Goal: Task Accomplishment & Management: Manage account settings

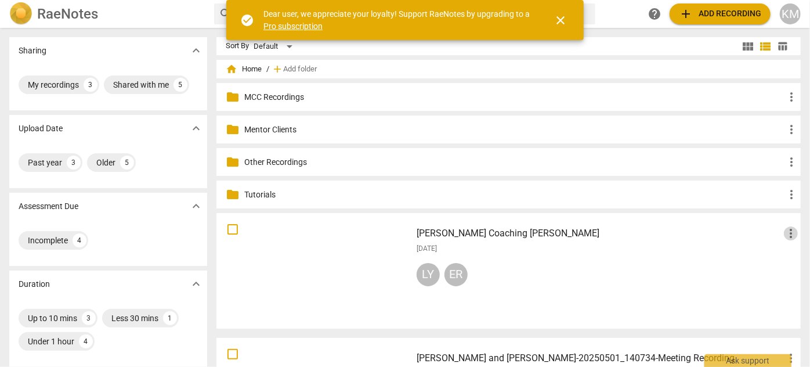
click at [785, 231] on span "more_vert" at bounding box center [791, 233] width 14 height 14
click at [785, 231] on li "Move" at bounding box center [778, 233] width 44 height 28
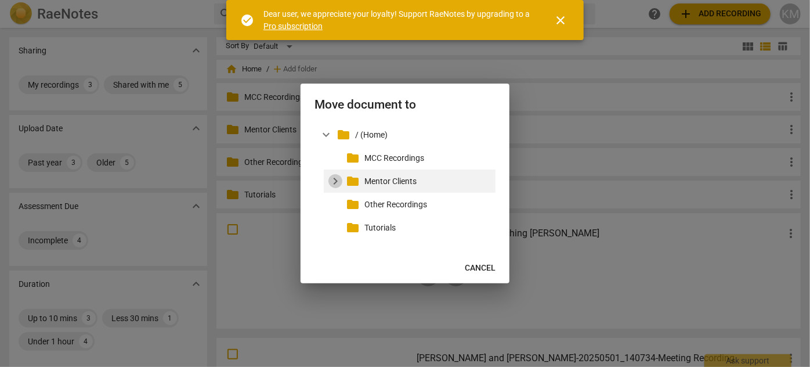
click at [335, 182] on span "expand_more" at bounding box center [335, 181] width 14 height 14
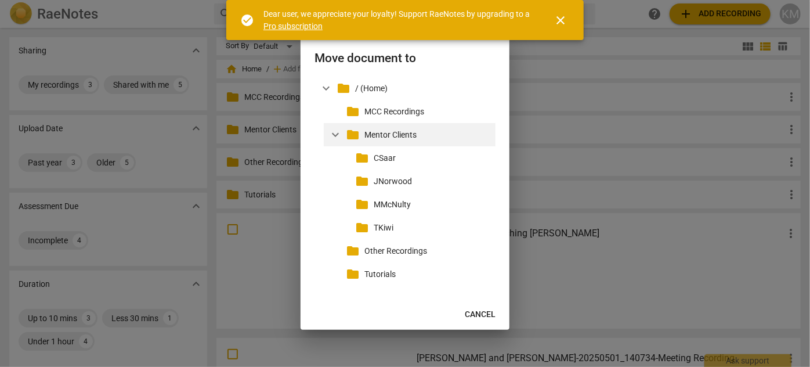
click at [412, 137] on p "Mentor Clients" at bounding box center [427, 135] width 126 height 12
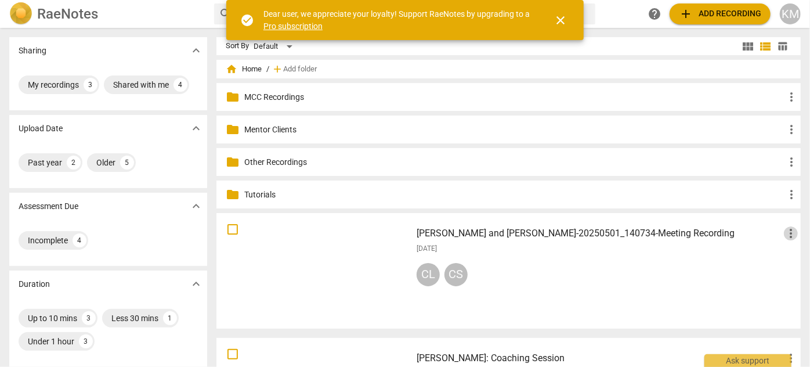
click at [786, 234] on span "more_vert" at bounding box center [791, 233] width 14 height 14
click at [785, 234] on li "Move" at bounding box center [778, 233] width 44 height 28
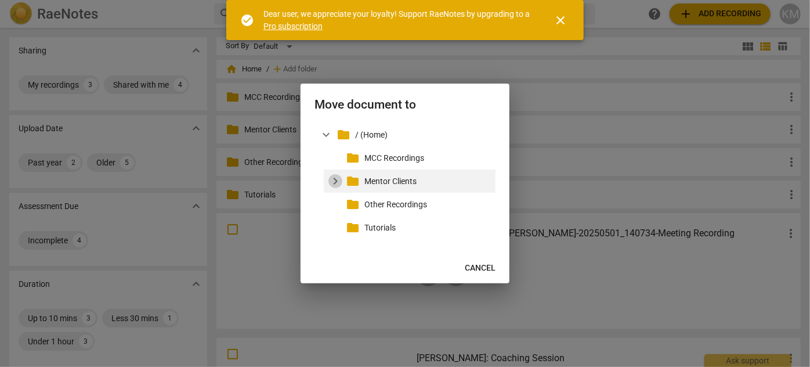
click at [332, 180] on span "expand_more" at bounding box center [335, 181] width 14 height 14
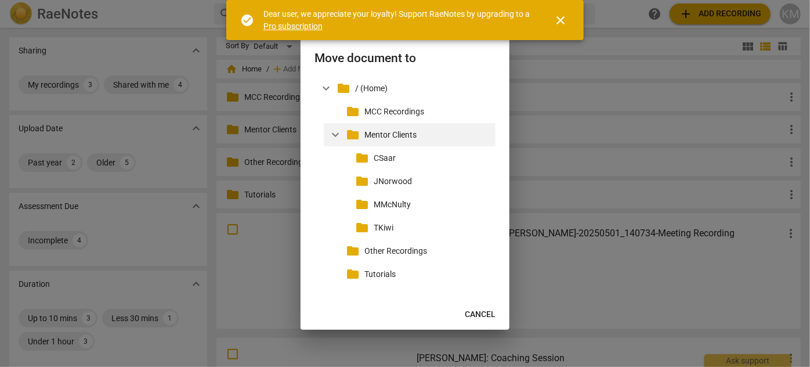
click at [401, 139] on p "Mentor Clients" at bounding box center [427, 135] width 126 height 12
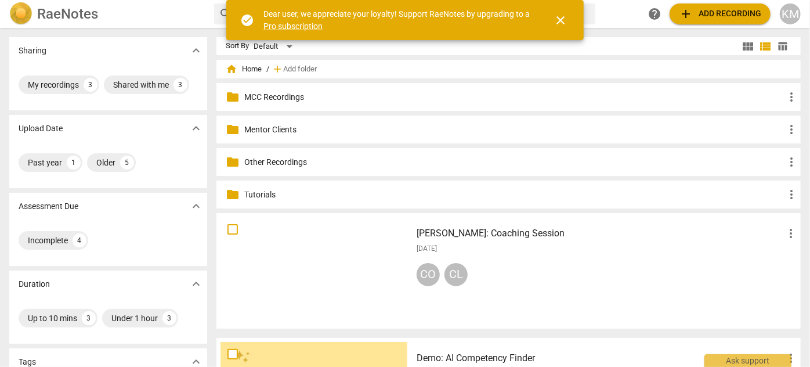
click at [793, 16] on div "KM" at bounding box center [790, 13] width 21 height 21
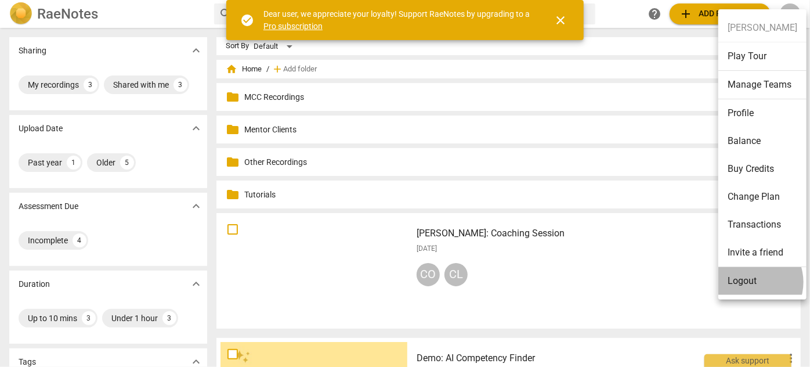
click at [749, 281] on li "Logout" at bounding box center [762, 281] width 88 height 28
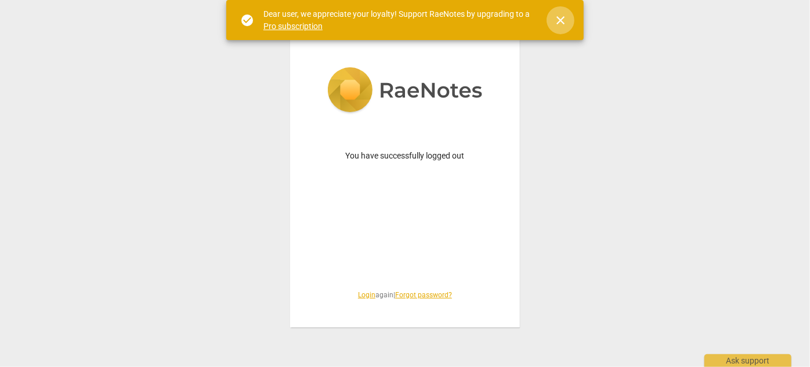
click at [561, 13] on span "close" at bounding box center [560, 20] width 14 height 14
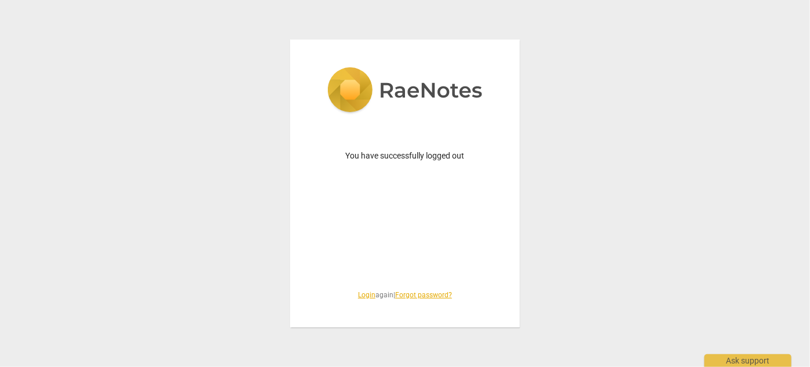
click at [364, 295] on link "Login" at bounding box center [366, 295] width 17 height 8
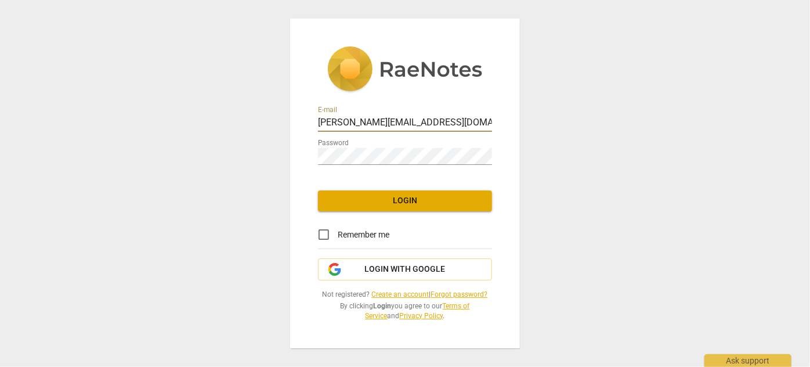
click at [416, 117] on input "[PERSON_NAME][EMAIL_ADDRESS][DOMAIN_NAME]" at bounding box center [405, 123] width 174 height 17
type input "[PERSON_NAME][EMAIL_ADDRESS][DOMAIN_NAME]"
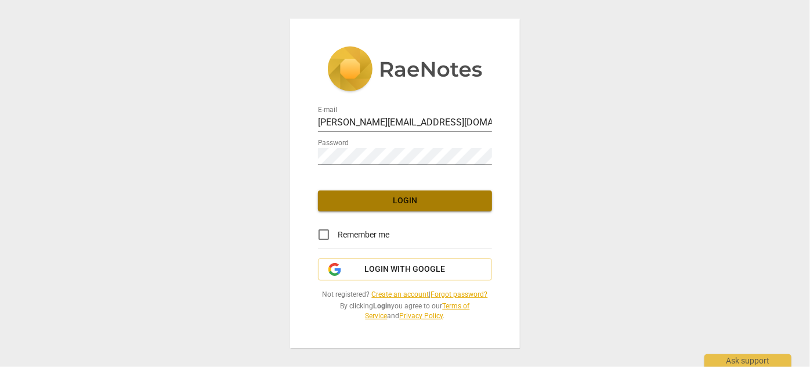
click at [405, 196] on span "Login" at bounding box center [404, 201] width 155 height 12
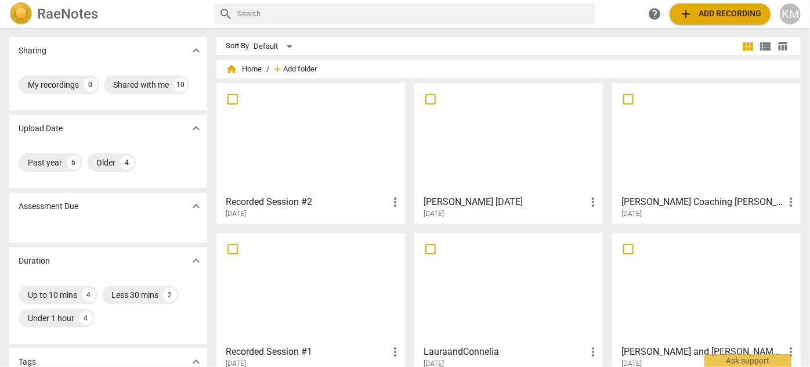
click at [285, 70] on span "Add folder" at bounding box center [300, 69] width 34 height 9
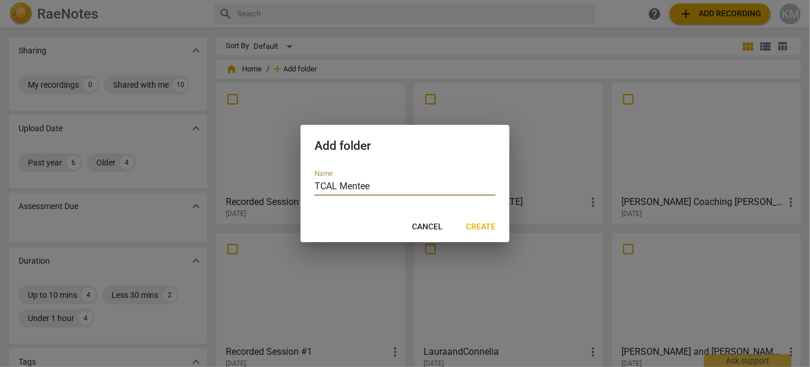
type input "TCAL Mentees"
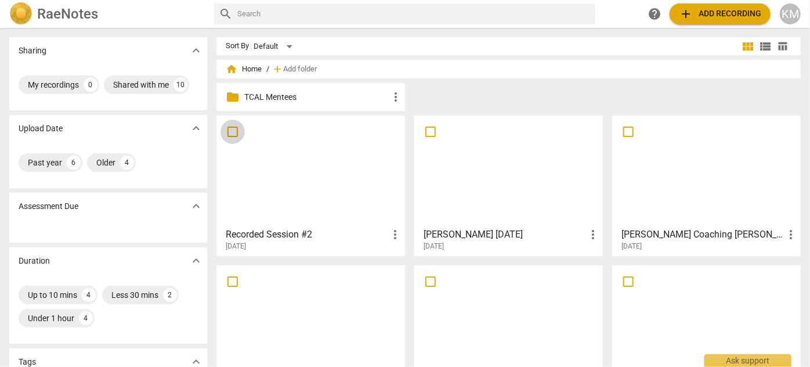
click at [237, 137] on input "checkbox" at bounding box center [232, 132] width 24 height 14
checkbox input "false"
click at [435, 131] on input "checkbox" at bounding box center [430, 132] width 24 height 14
checkbox input "false"
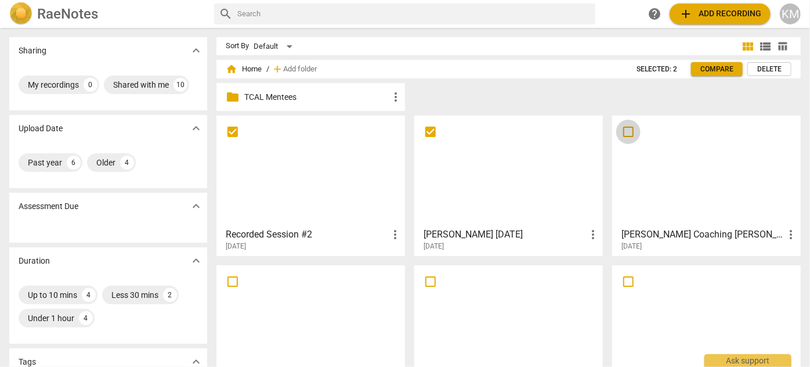
click at [629, 131] on input "checkbox" at bounding box center [628, 132] width 24 height 14
checkbox input "false"
click at [625, 276] on input "checkbox" at bounding box center [628, 281] width 24 height 14
checkbox input "false"
click at [427, 280] on input "checkbox" at bounding box center [430, 281] width 24 height 14
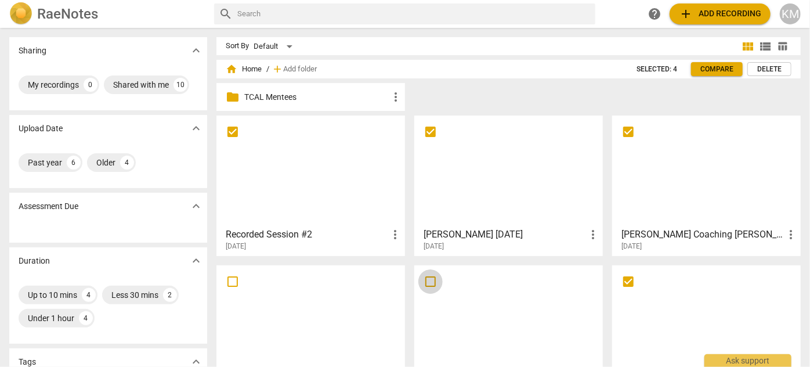
checkbox input "false"
click at [227, 281] on input "checkbox" at bounding box center [232, 281] width 24 height 14
checkbox input "false"
drag, startPoint x: 624, startPoint y: 132, endPoint x: 599, endPoint y: 90, distance: 48.6
click at [599, 90] on div "folder TCAL Mentees more_vert" at bounding box center [512, 99] width 593 height 32
